Goal: Find specific page/section: Find specific page/section

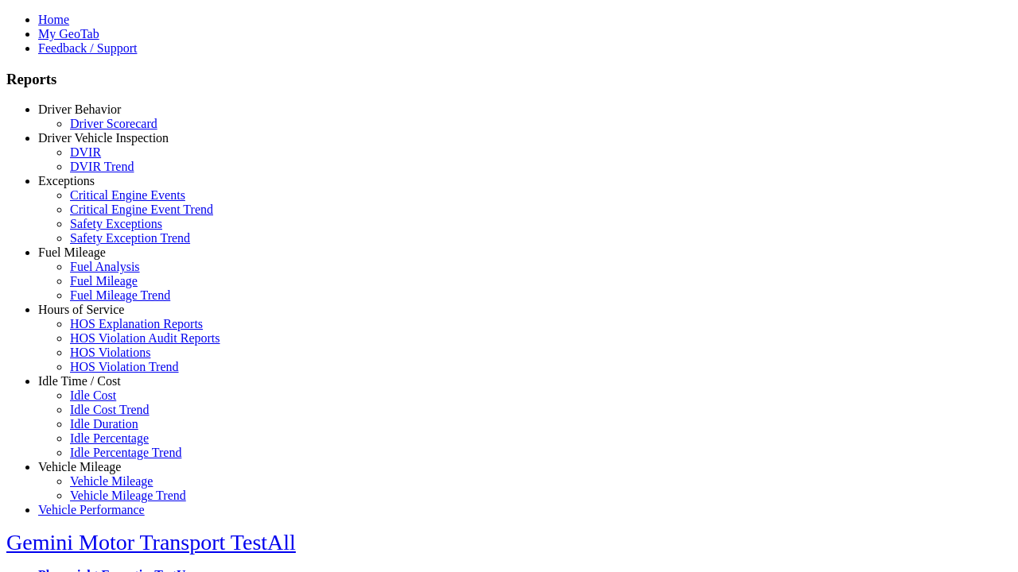
click at [91, 145] on link "Driver Vehicle Inspection" at bounding box center [103, 138] width 130 height 14
click at [101, 159] on link "DVIR" at bounding box center [85, 152] width 31 height 14
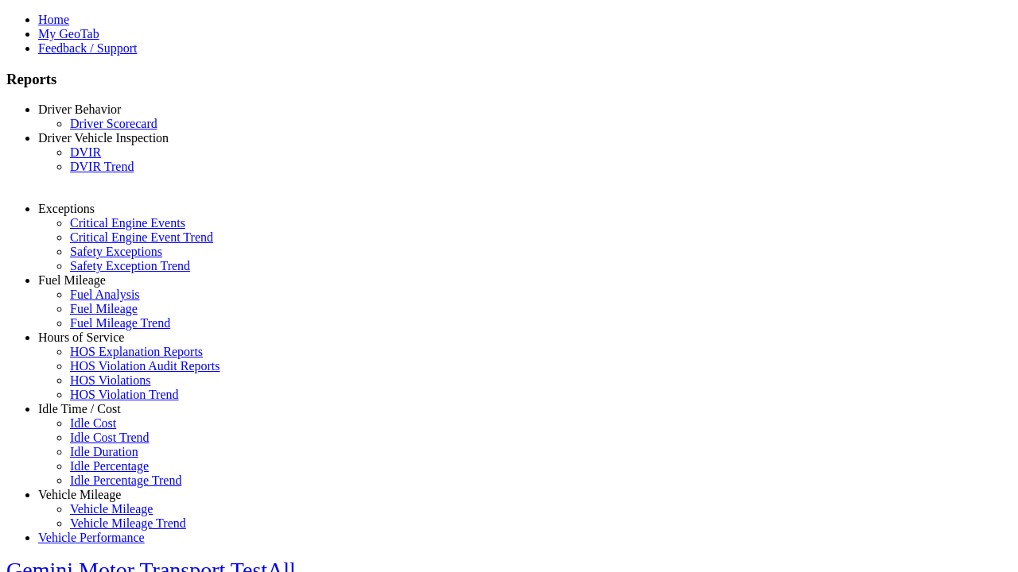
select select "**********"
